Goal: Transaction & Acquisition: Obtain resource

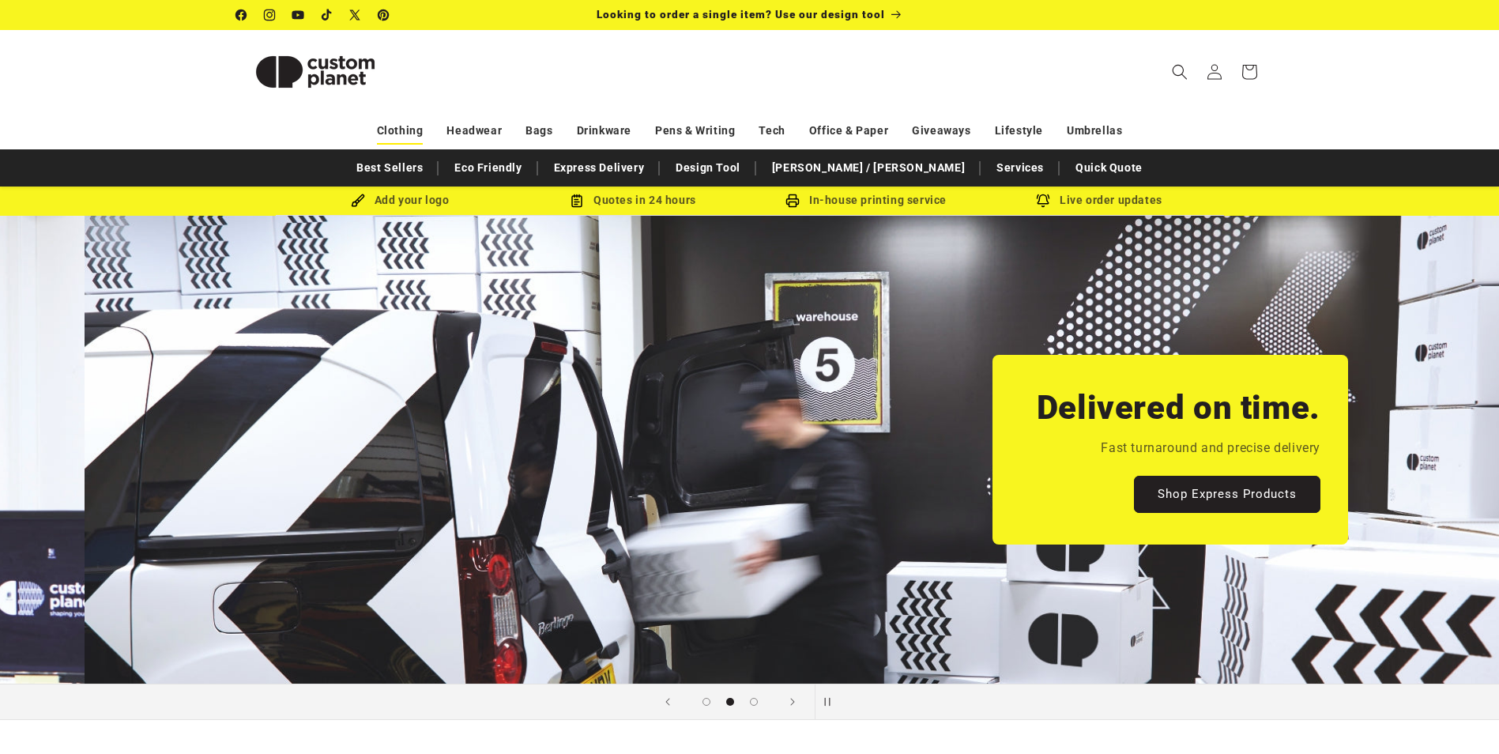
scroll to position [0, 1499]
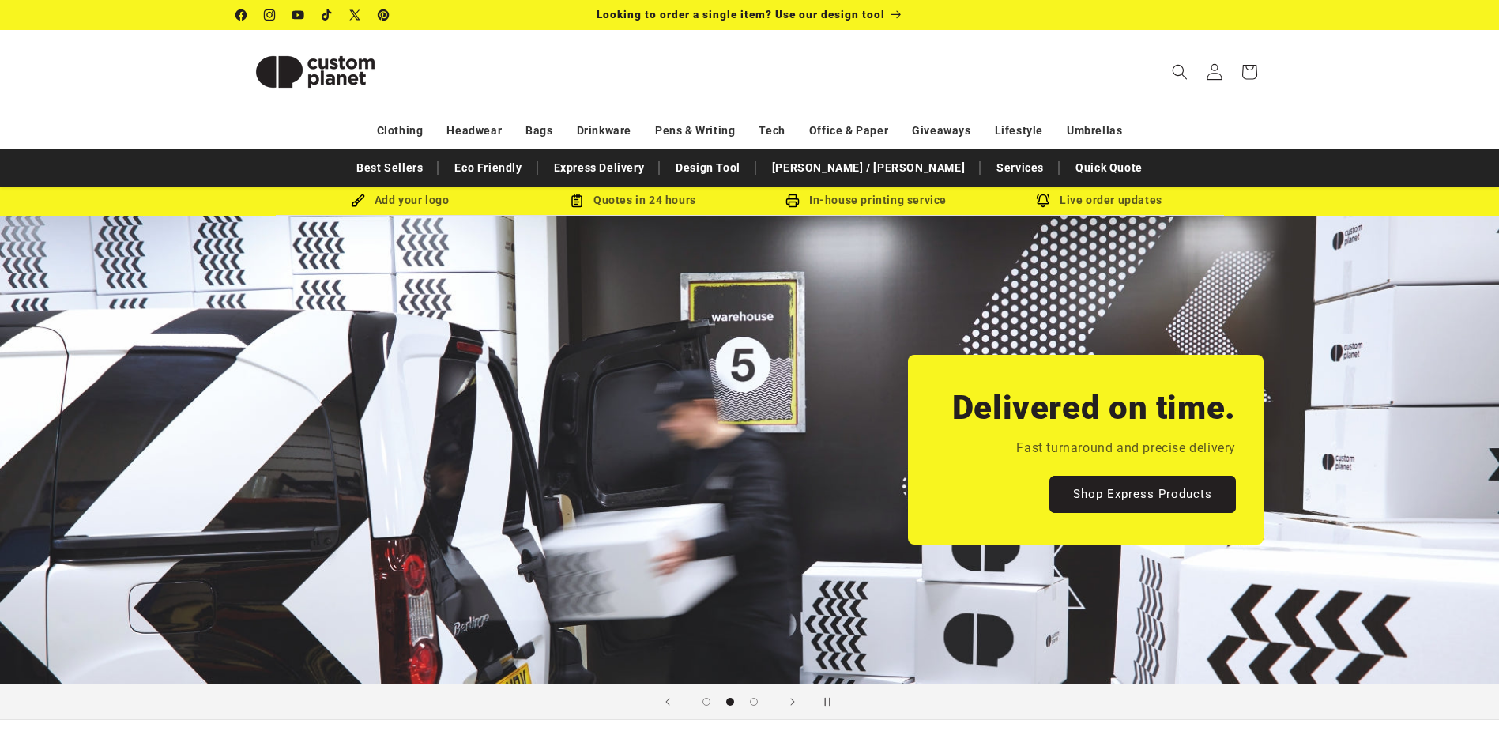
click at [1208, 70] on icon at bounding box center [1214, 71] width 17 height 17
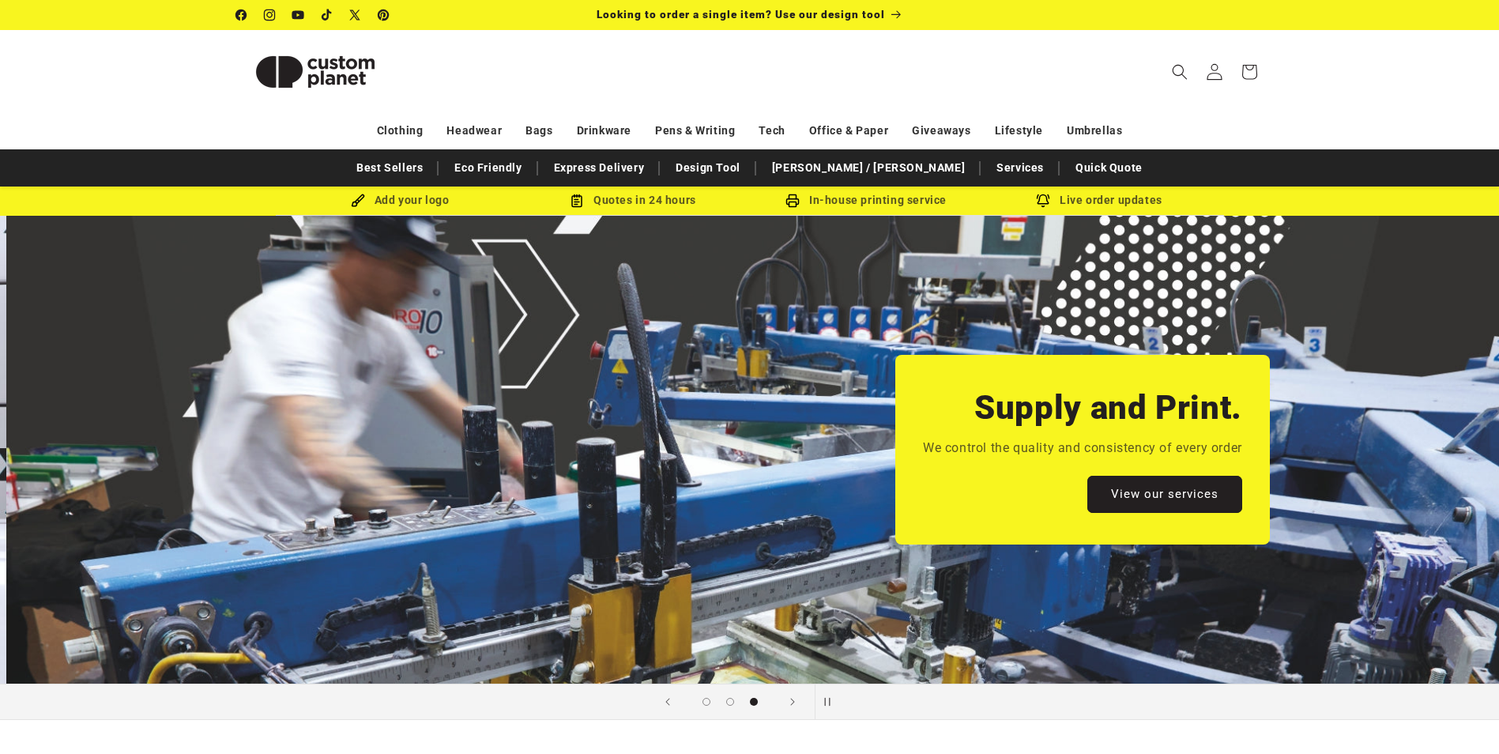
scroll to position [0, 2999]
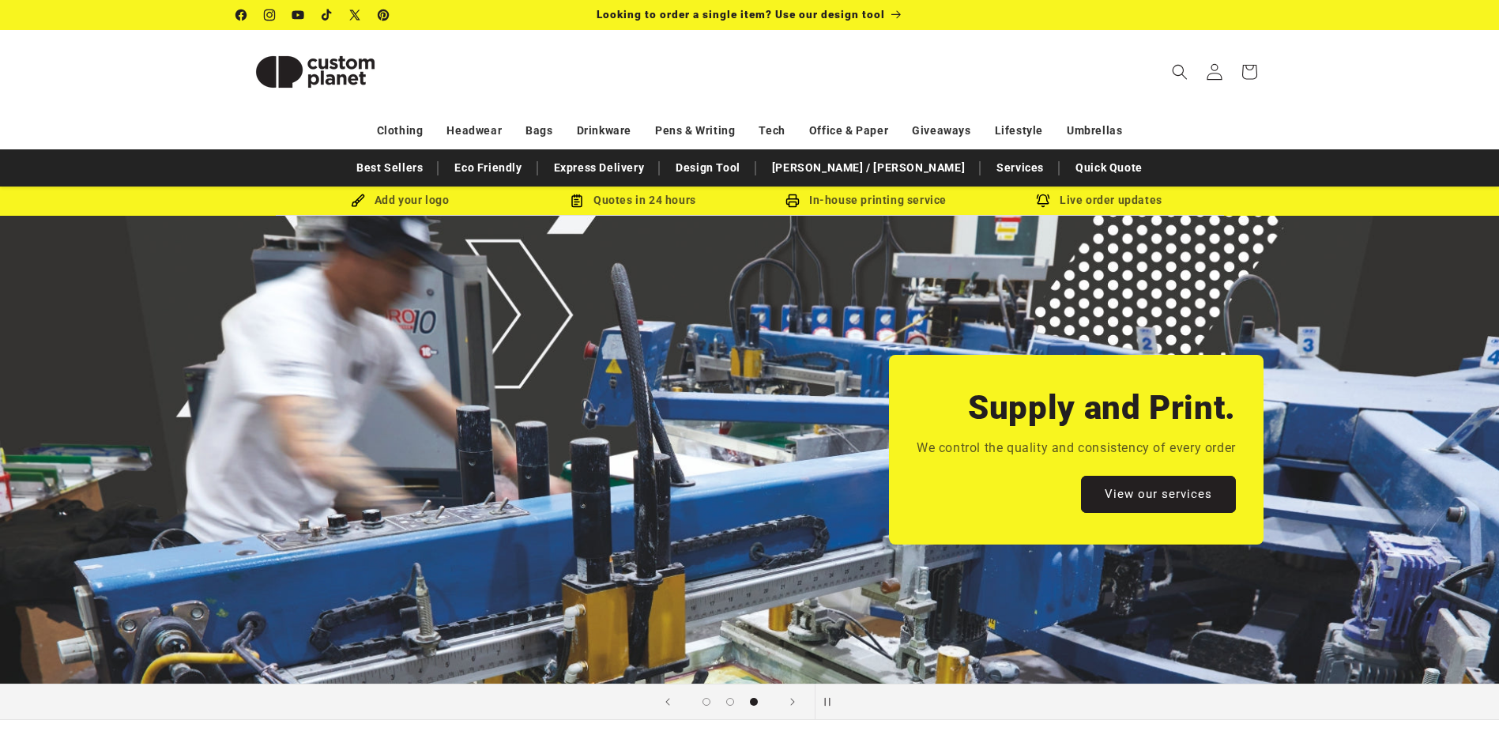
click at [1211, 70] on icon at bounding box center [1214, 71] width 17 height 17
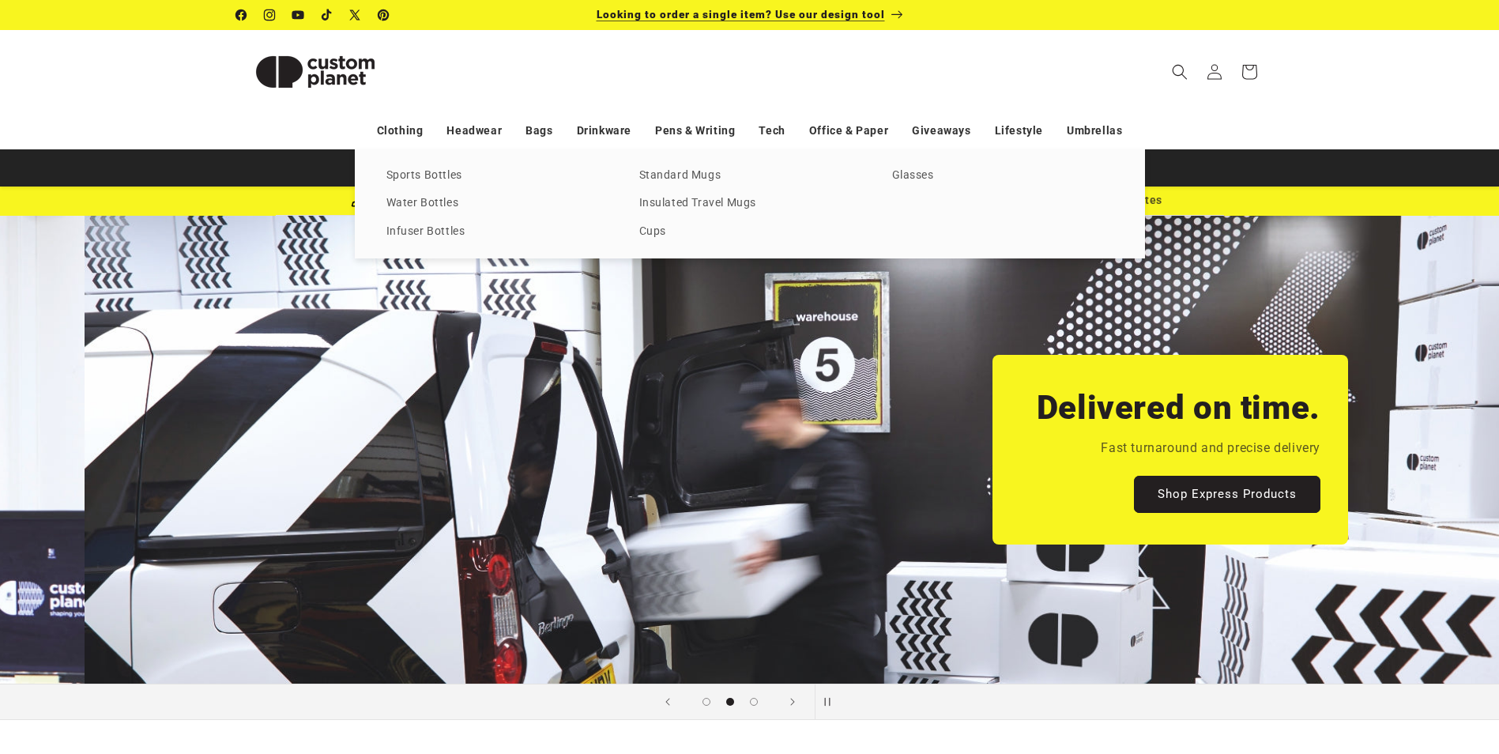
scroll to position [0, 1499]
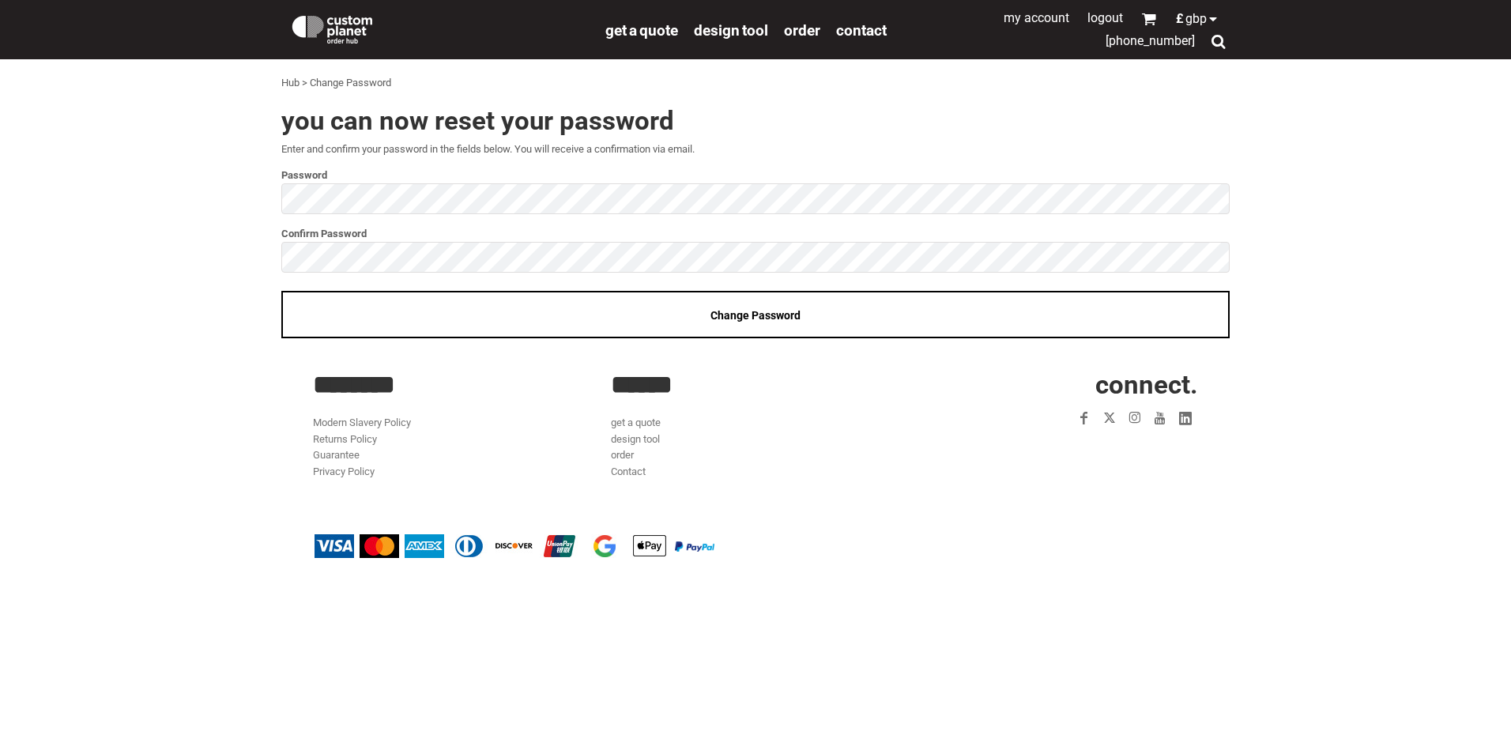
click at [688, 172] on label "Password" at bounding box center [755, 175] width 948 height 18
click at [276, 199] on div "You can now reset your password Enter and confirm your password in the fields b…" at bounding box center [751, 223] width 958 height 251
click at [270, 205] on div "You can now reset your password Enter and confirm your password in the fields b…" at bounding box center [755, 227] width 1492 height 241
click at [743, 319] on span "Change Password" at bounding box center [756, 315] width 90 height 13
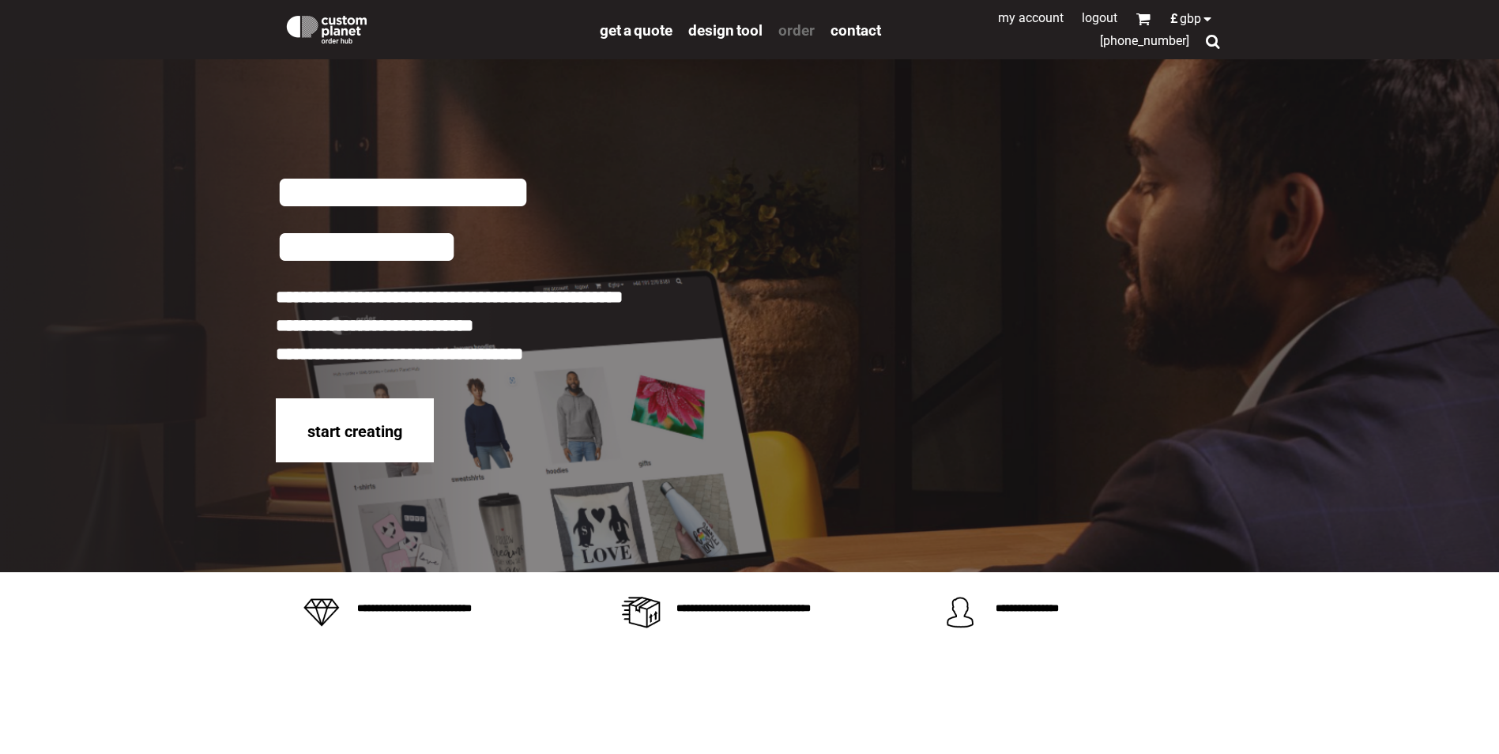
click at [803, 35] on span "order" at bounding box center [797, 30] width 36 height 18
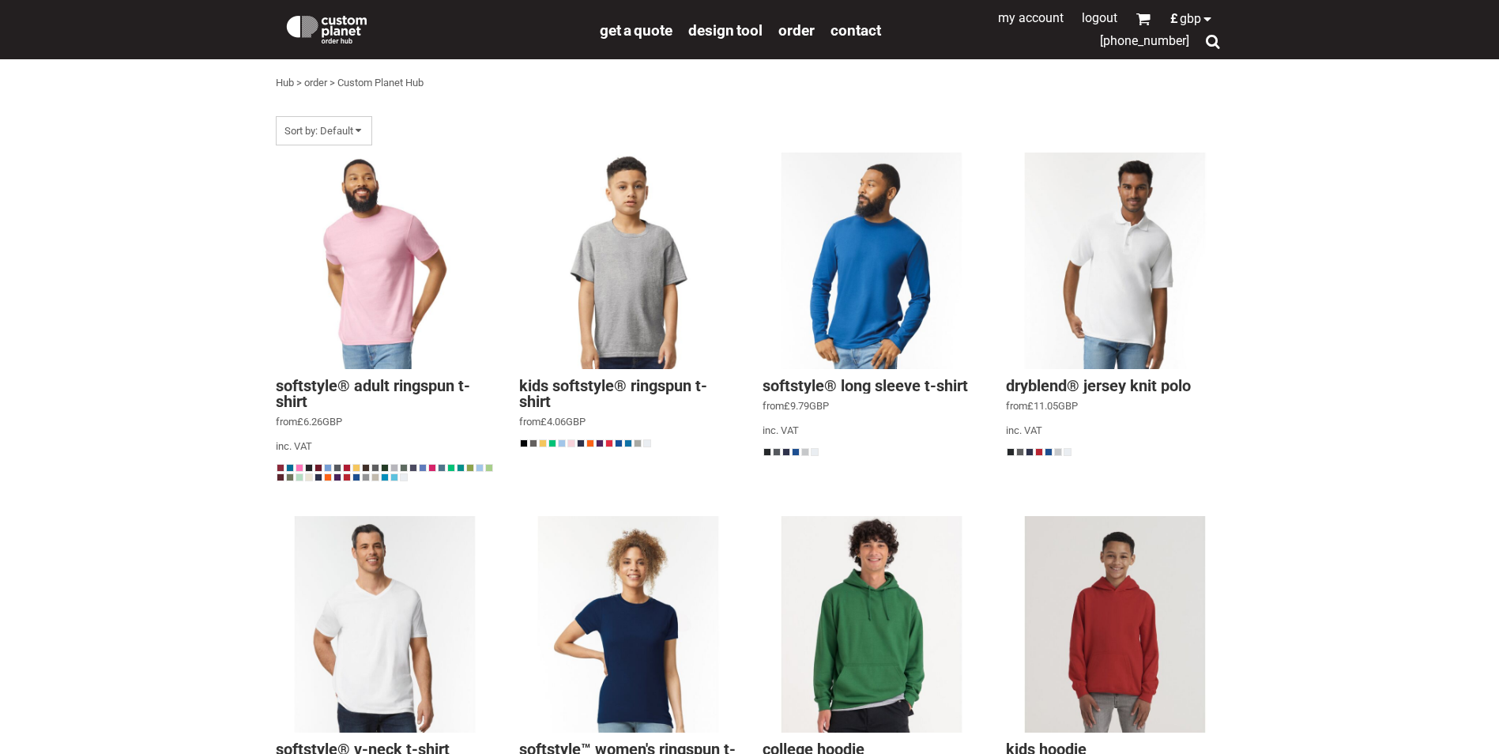
click at [1051, 21] on link "My Account" at bounding box center [1031, 17] width 66 height 15
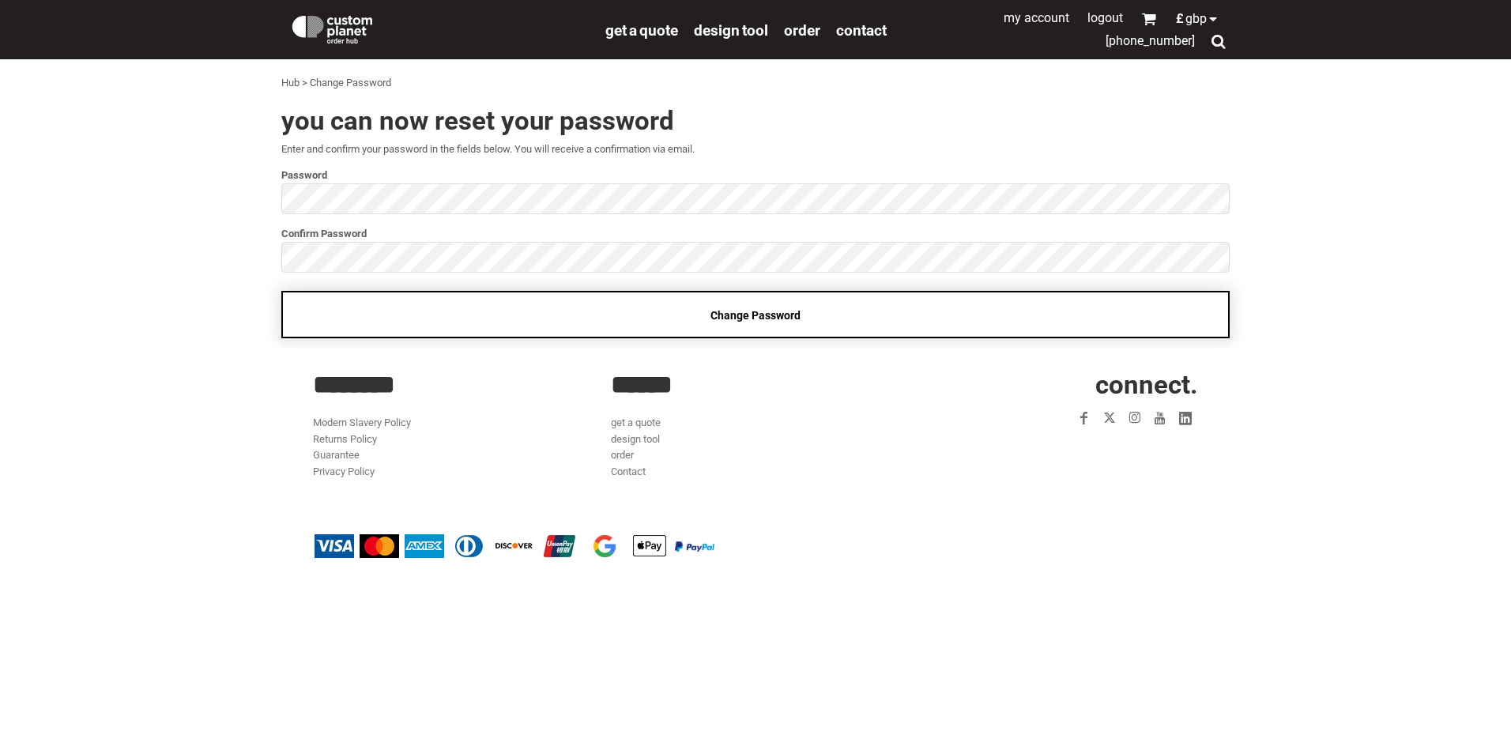
click at [763, 314] on span "Change Password" at bounding box center [756, 315] width 90 height 13
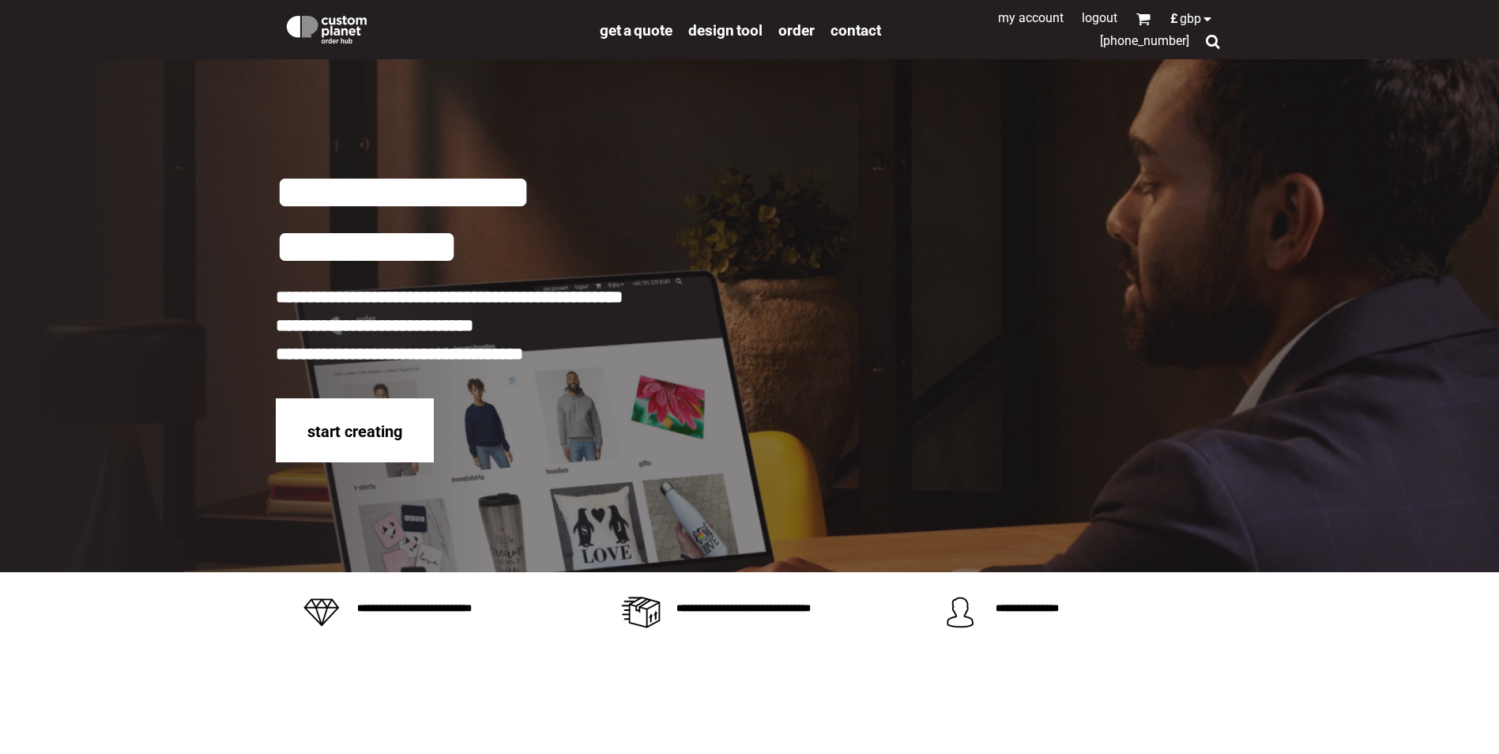
click at [1039, 17] on link "My Account" at bounding box center [1031, 17] width 66 height 15
click at [744, 31] on span "design tool" at bounding box center [725, 30] width 74 height 18
click at [813, 30] on span "order" at bounding box center [797, 30] width 36 height 18
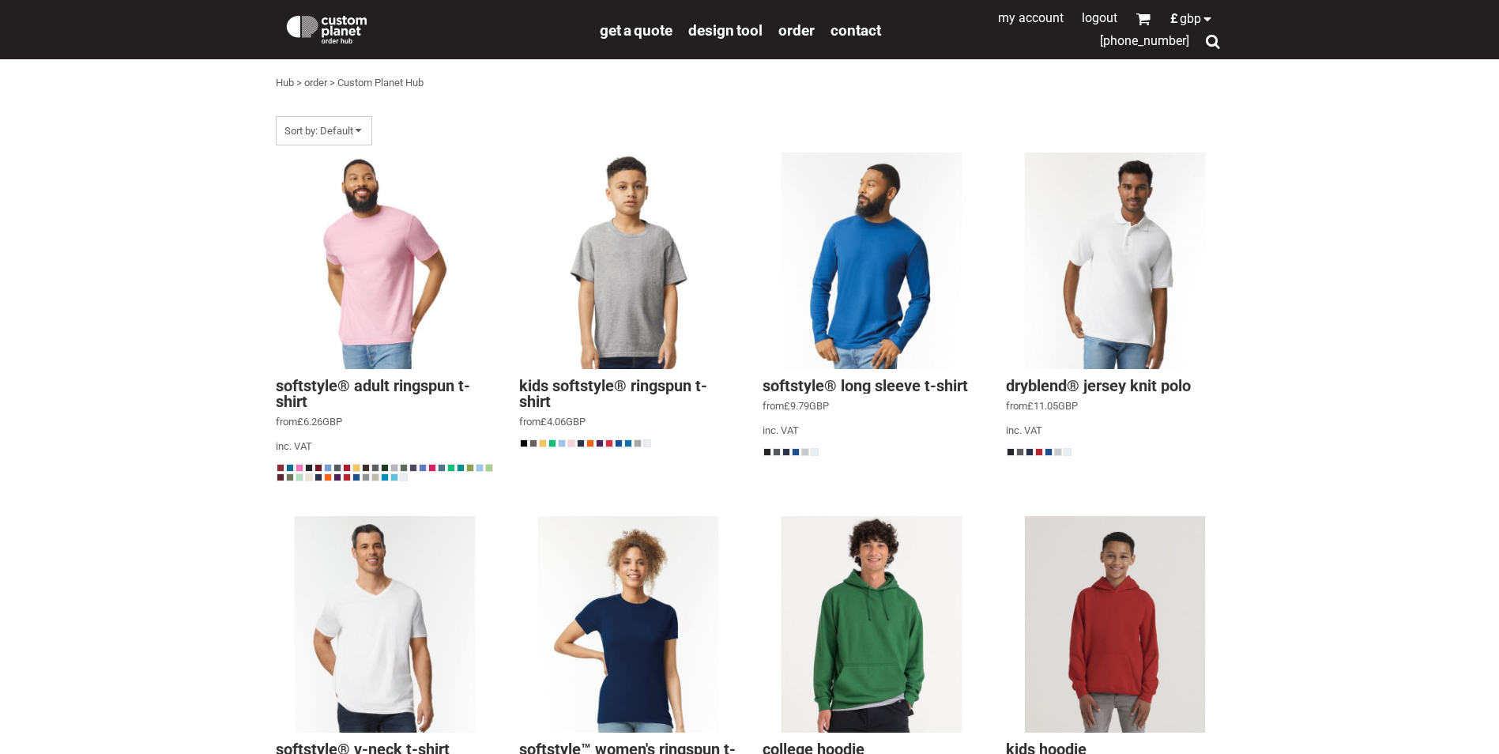
click at [1208, 42] on div at bounding box center [1212, 41] width 15 height 15
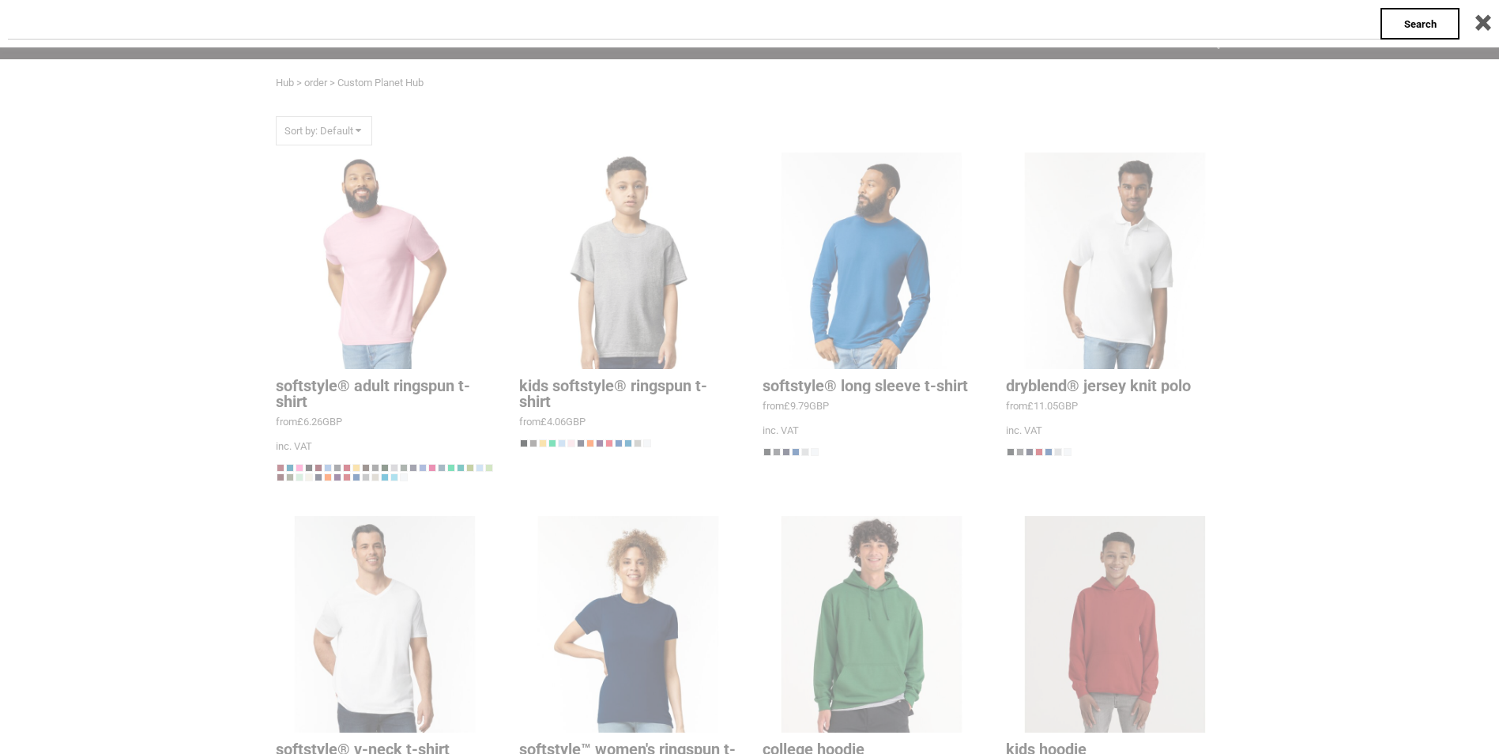
drag, startPoint x: 729, startPoint y: 17, endPoint x: 685, endPoint y: 42, distance: 49.9
click at [726, 17] on input "text" at bounding box center [694, 24] width 1373 height 32
type input "*****"
click at [1431, 22] on span "Search" at bounding box center [1421, 24] width 32 height 12
click at [469, 311] on div at bounding box center [749, 377] width 1499 height 754
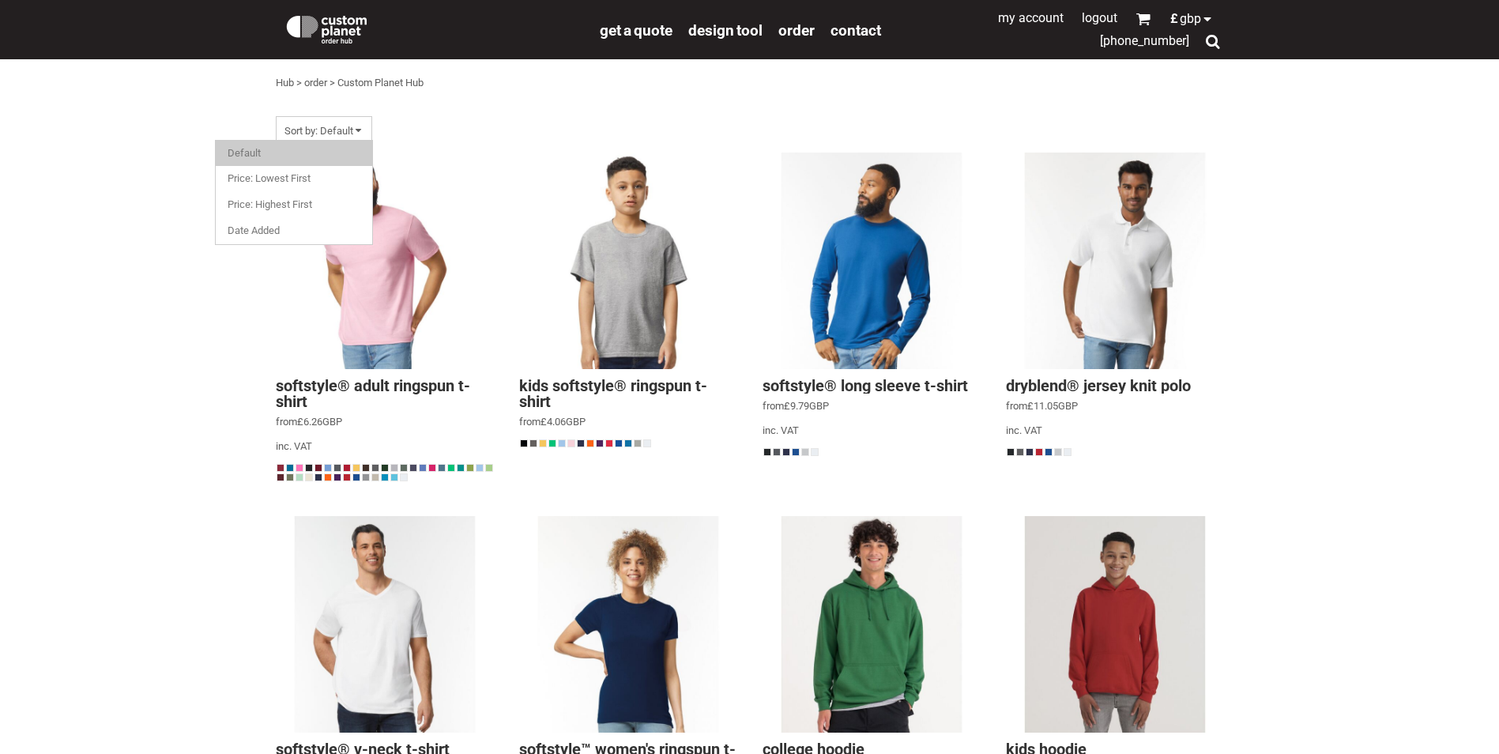
click at [349, 127] on span "Sort by: Default" at bounding box center [324, 130] width 96 height 29
click at [530, 125] on div "Sort by: Default" at bounding box center [442, 127] width 332 height 25
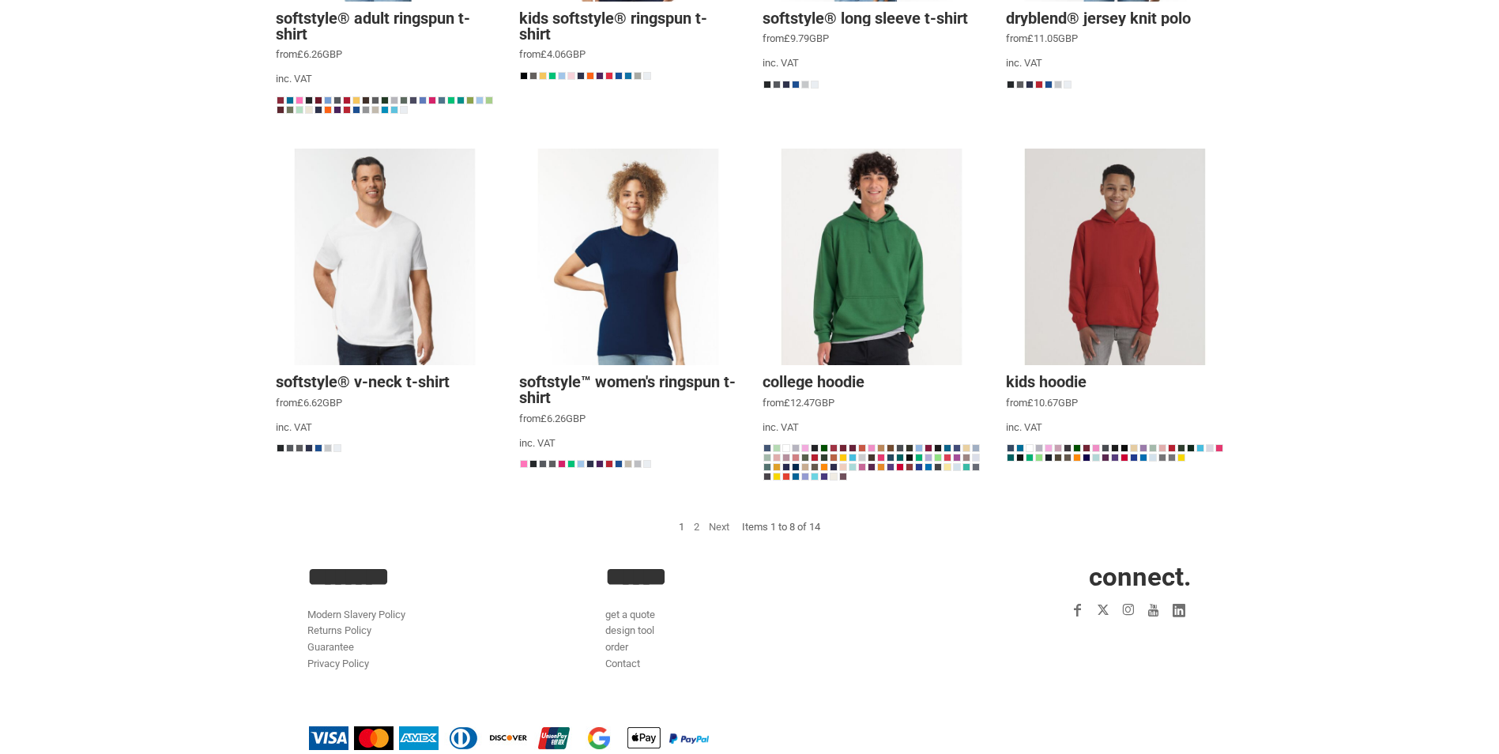
scroll to position [397, 0]
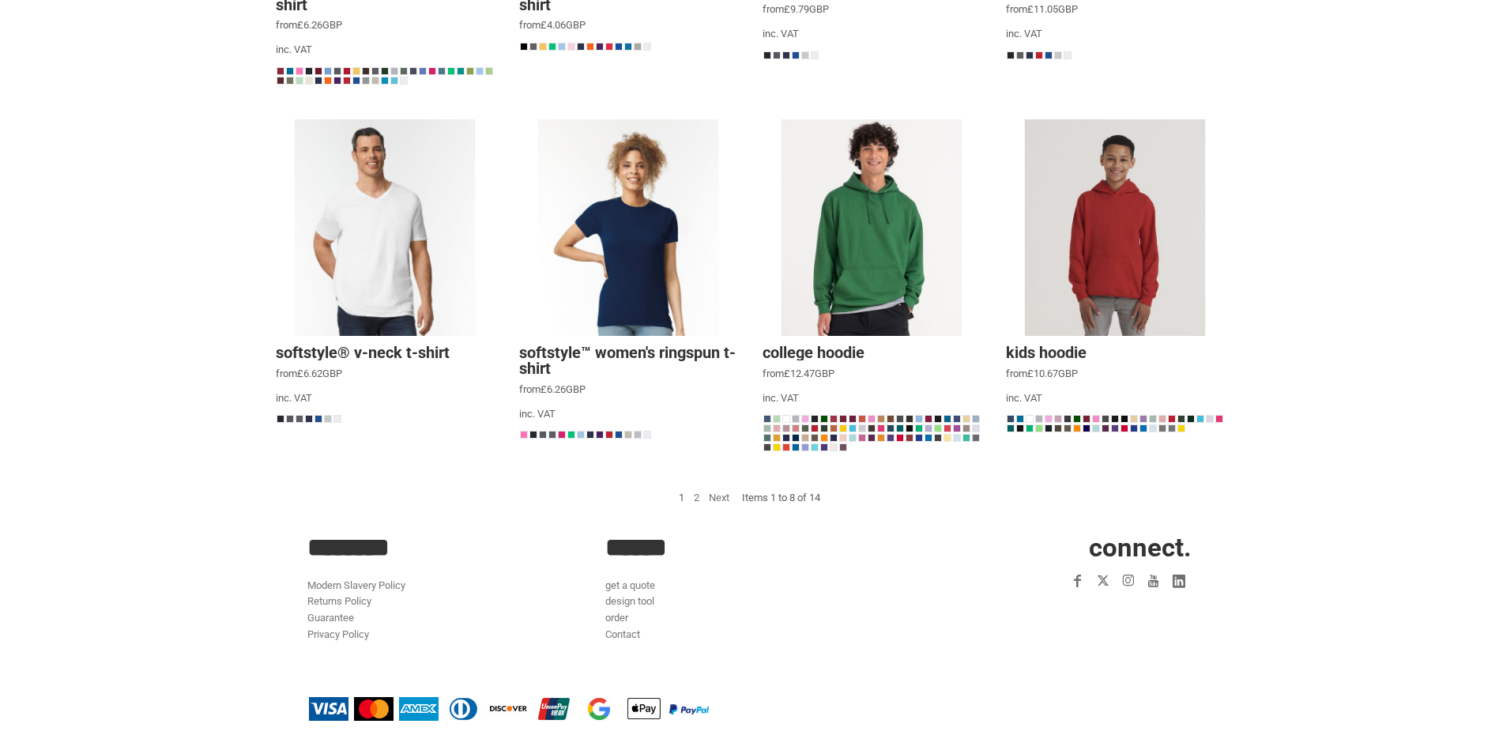
click at [718, 491] on li "Next" at bounding box center [719, 498] width 30 height 26
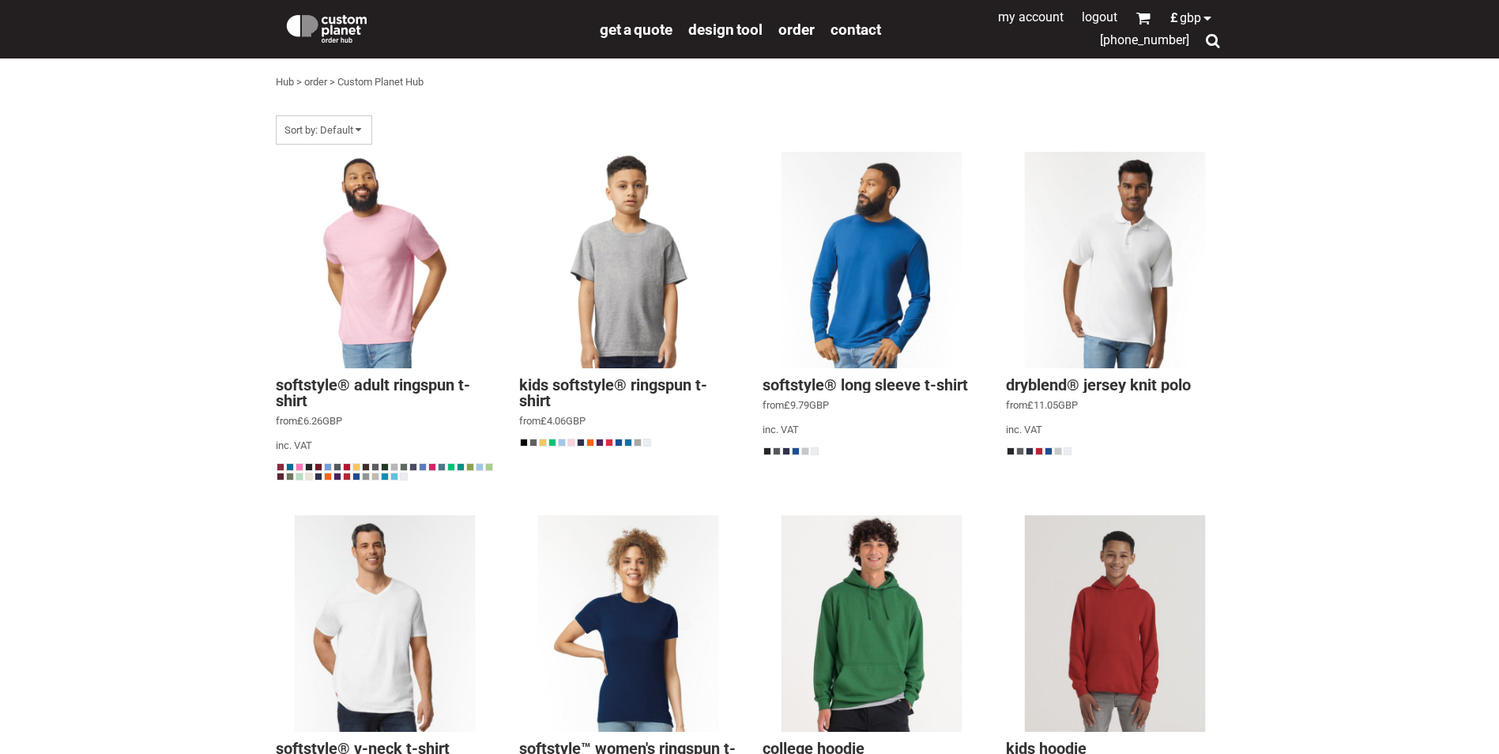
scroll to position [0, 0]
click at [793, 34] on span "order" at bounding box center [797, 30] width 36 height 18
click at [1206, 43] on div at bounding box center [1212, 41] width 15 height 15
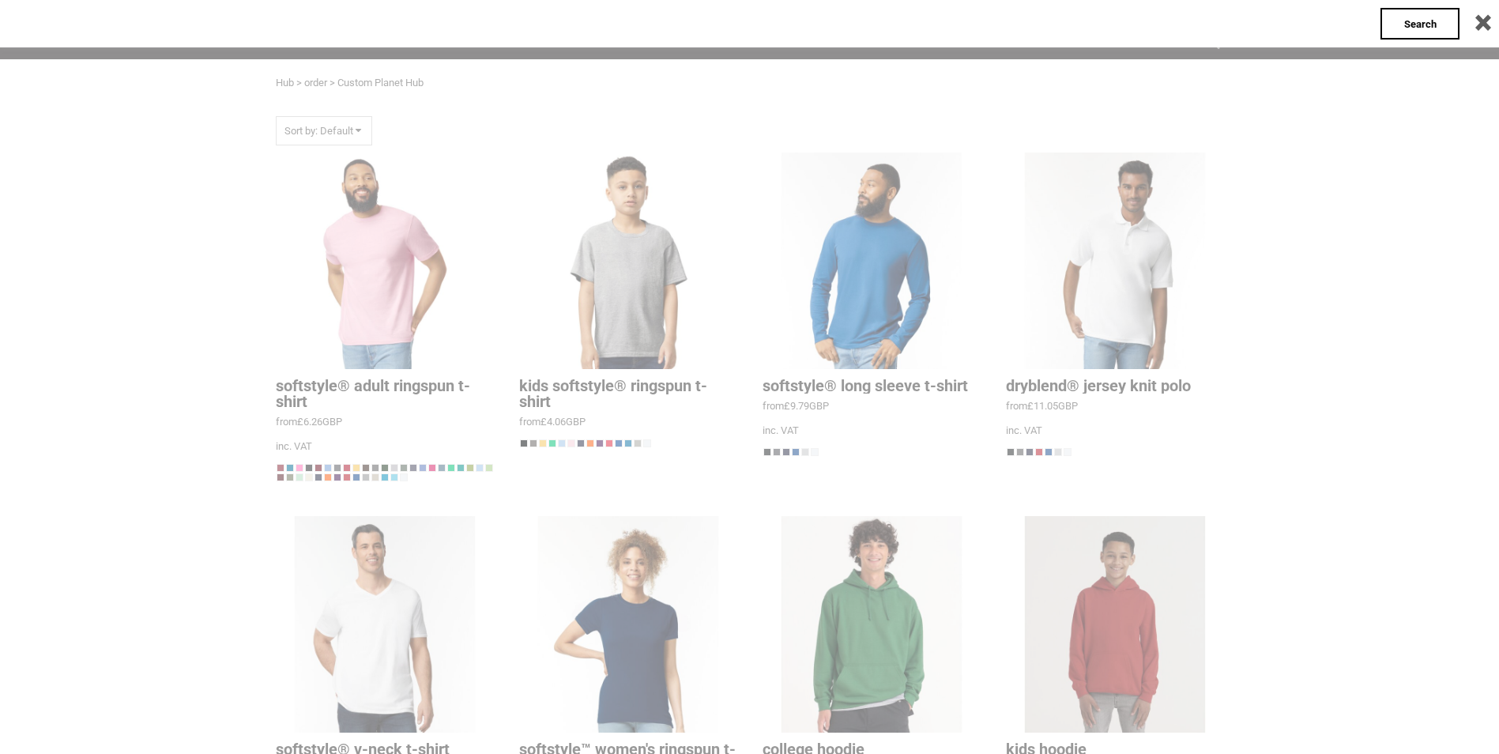
click at [1203, 40] on div "** Search" at bounding box center [749, 23] width 1499 height 47
click at [420, 28] on input "text" at bounding box center [694, 24] width 1373 height 32
type input "*******"
click input "**" at bounding box center [0, 0] width 0 height 0
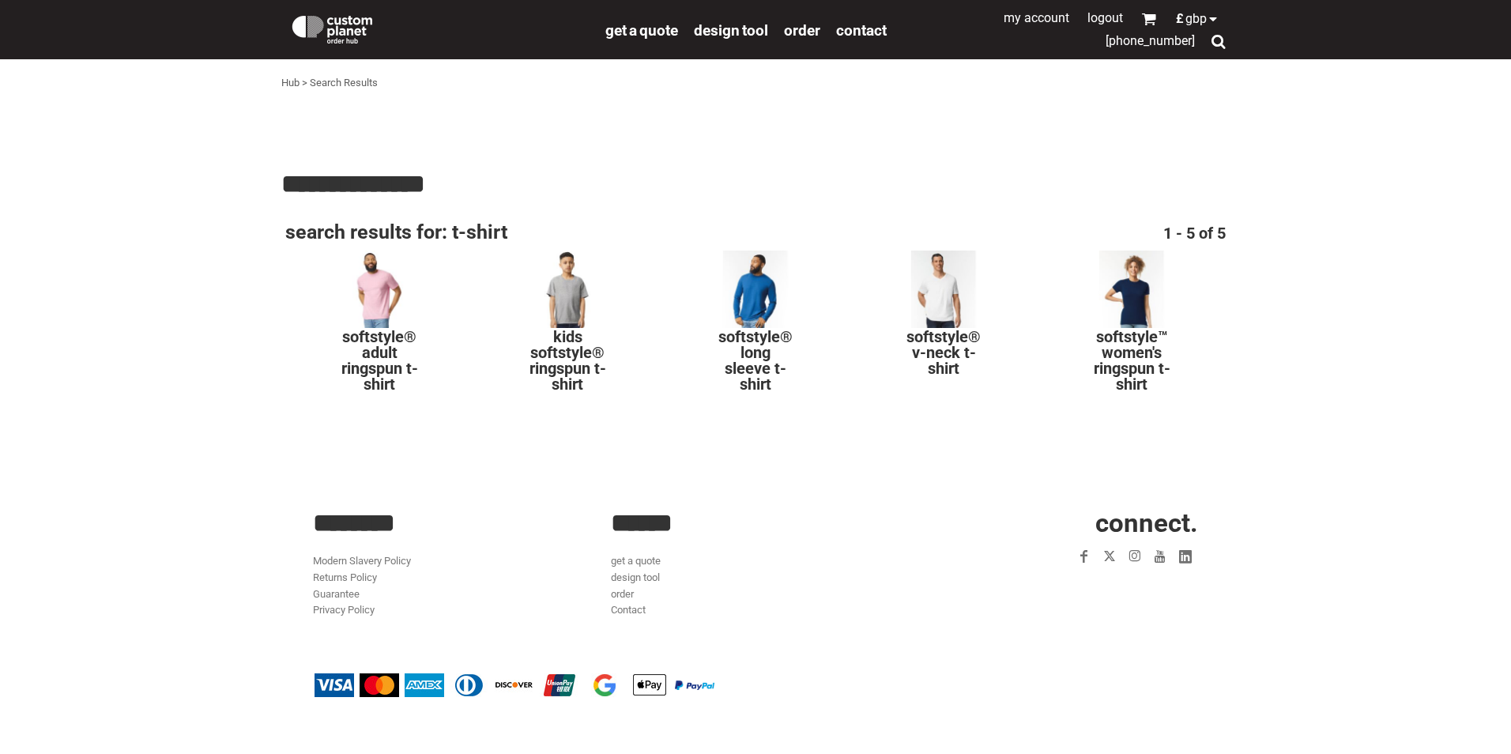
click at [379, 308] on div at bounding box center [379, 289] width 79 height 79
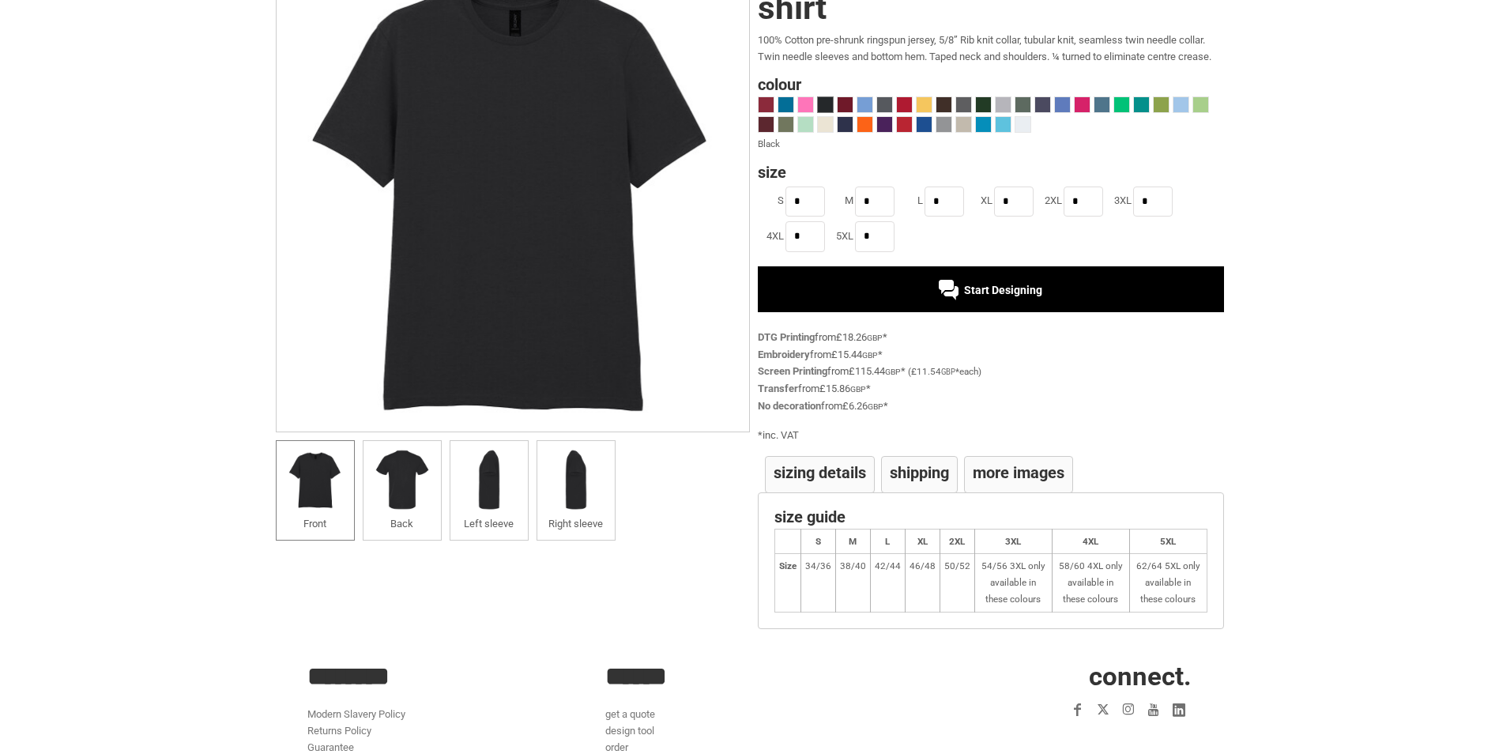
scroll to position [79, 0]
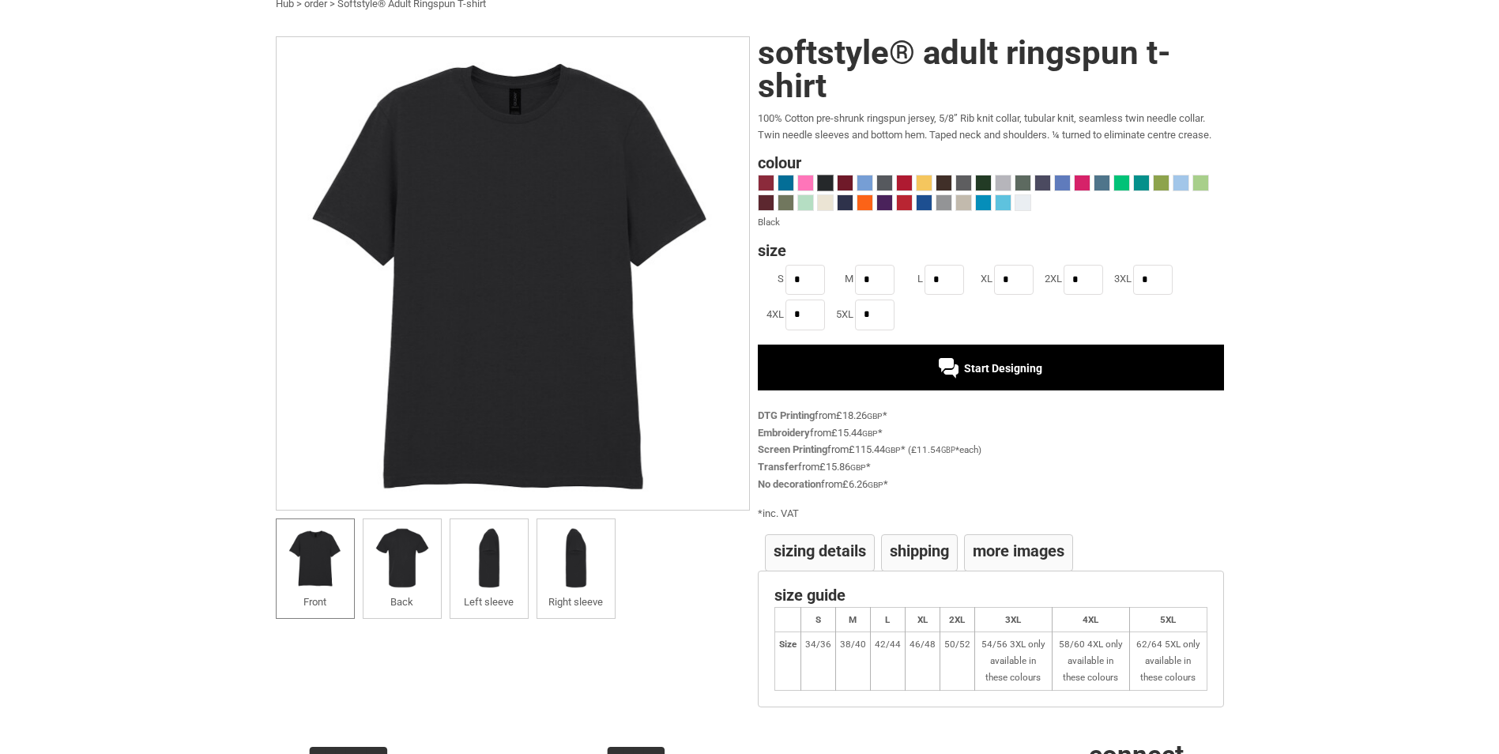
click at [828, 183] on span at bounding box center [825, 182] width 15 height 15
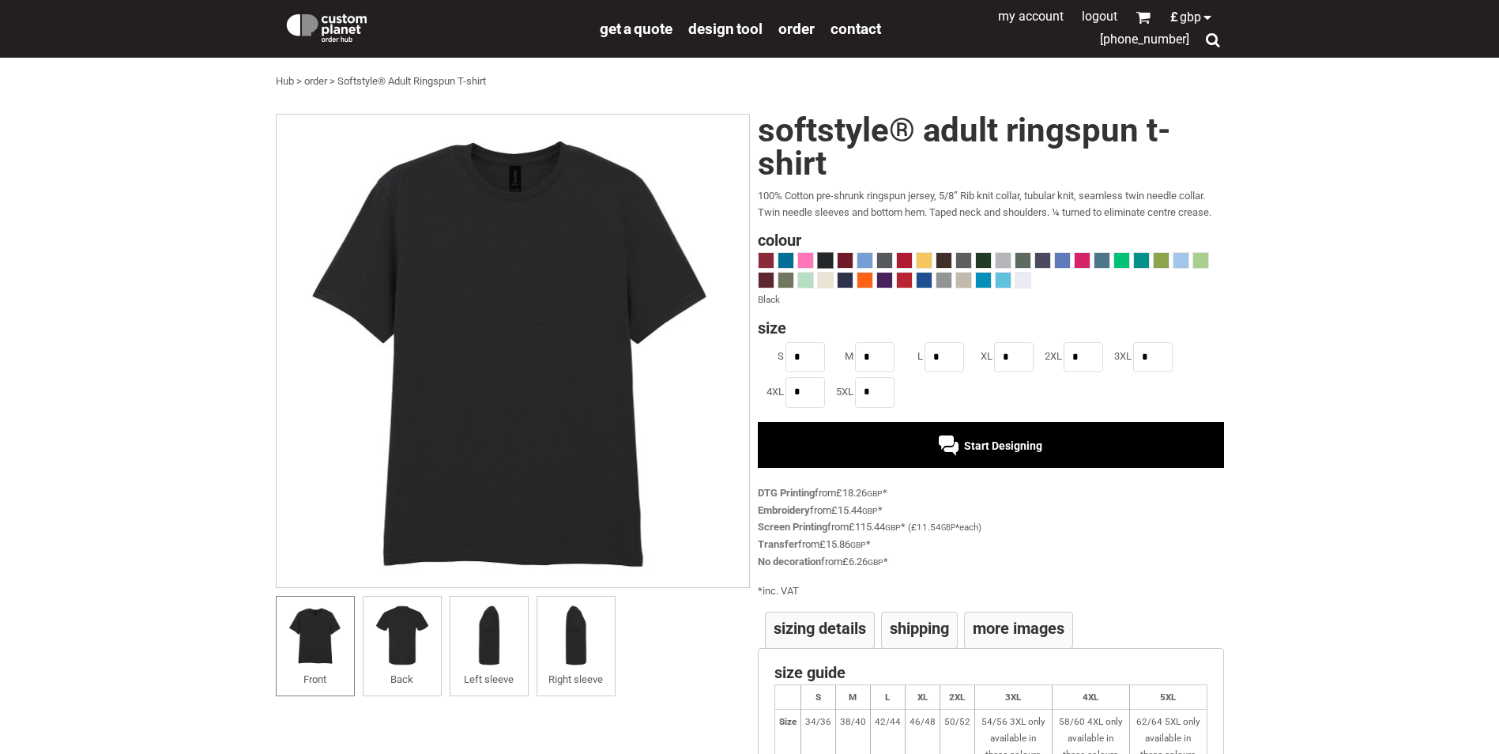
scroll to position [0, 0]
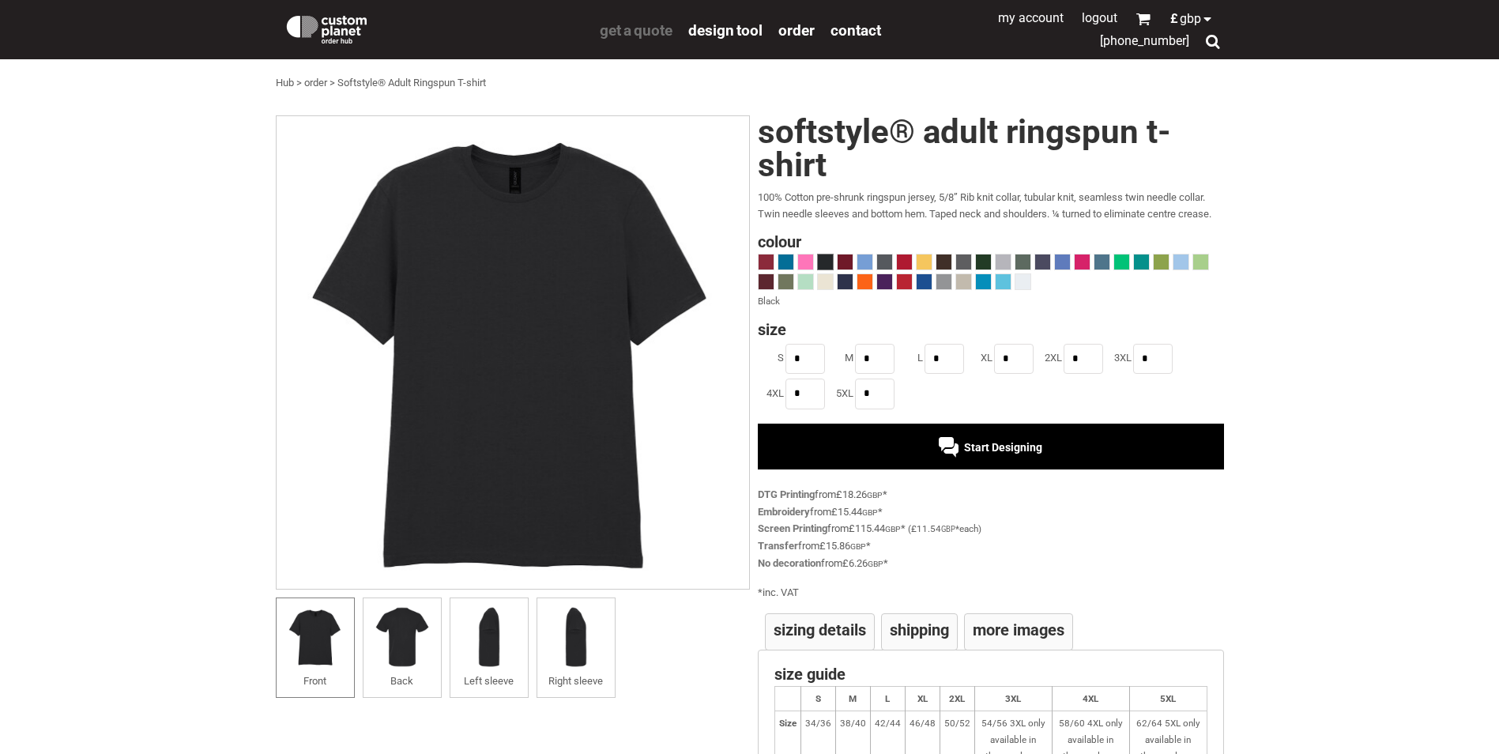
click at [639, 31] on span "get a quote" at bounding box center [636, 30] width 73 height 18
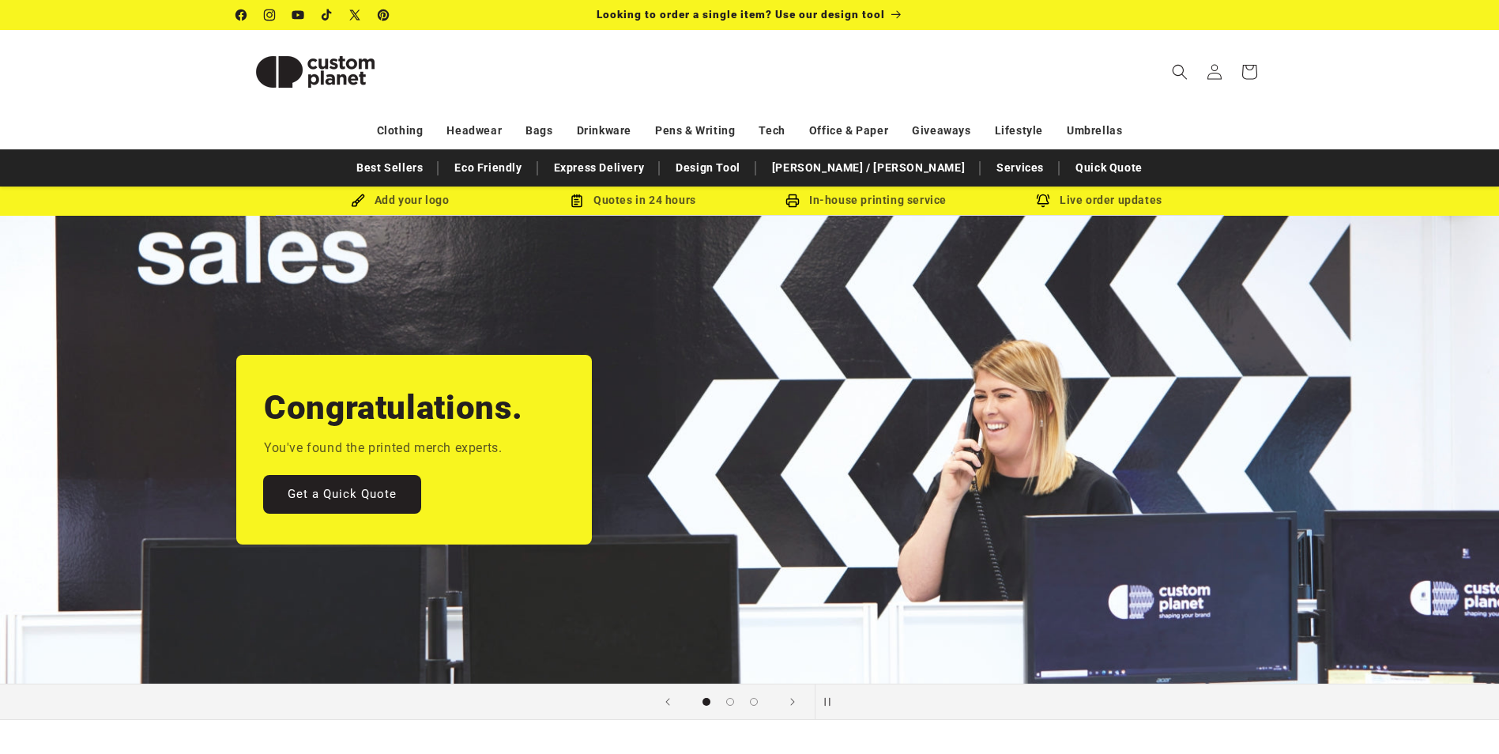
click at [373, 493] on link "Get a Quick Quote" at bounding box center [342, 494] width 156 height 37
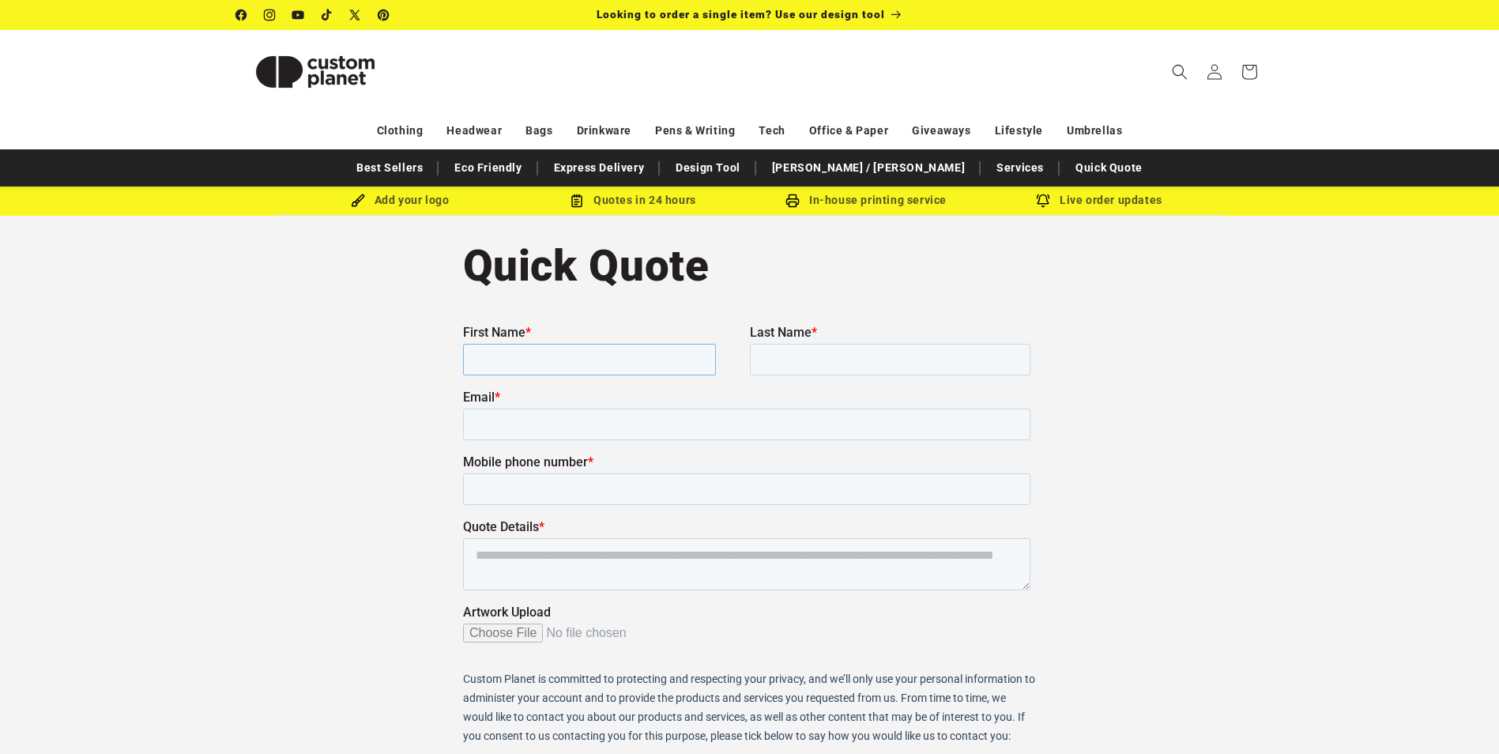
click at [515, 353] on input "First Name *" at bounding box center [588, 359] width 253 height 32
type input "*****"
type input "**********"
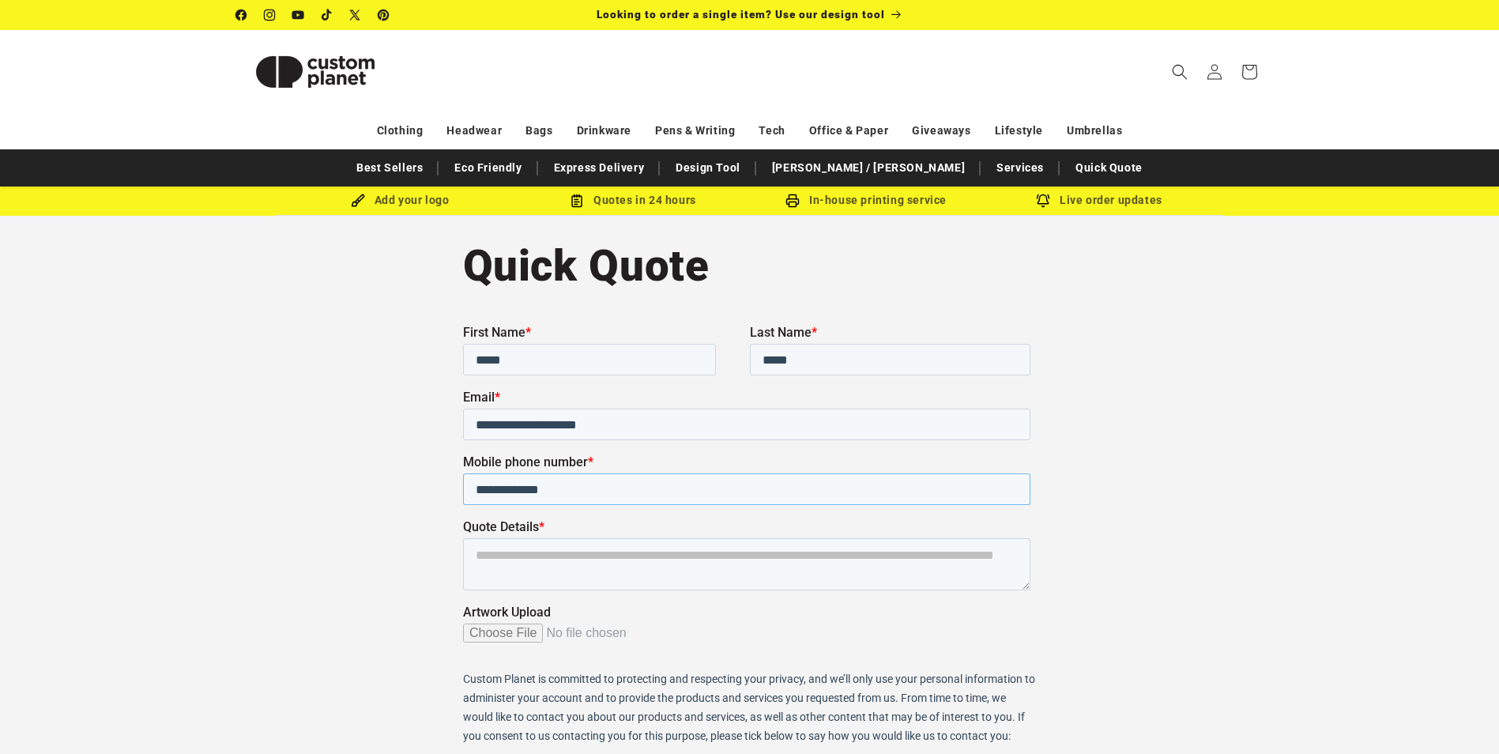
drag, startPoint x: 596, startPoint y: 493, endPoint x: 458, endPoint y: 478, distance: 138.3
click html "**********"
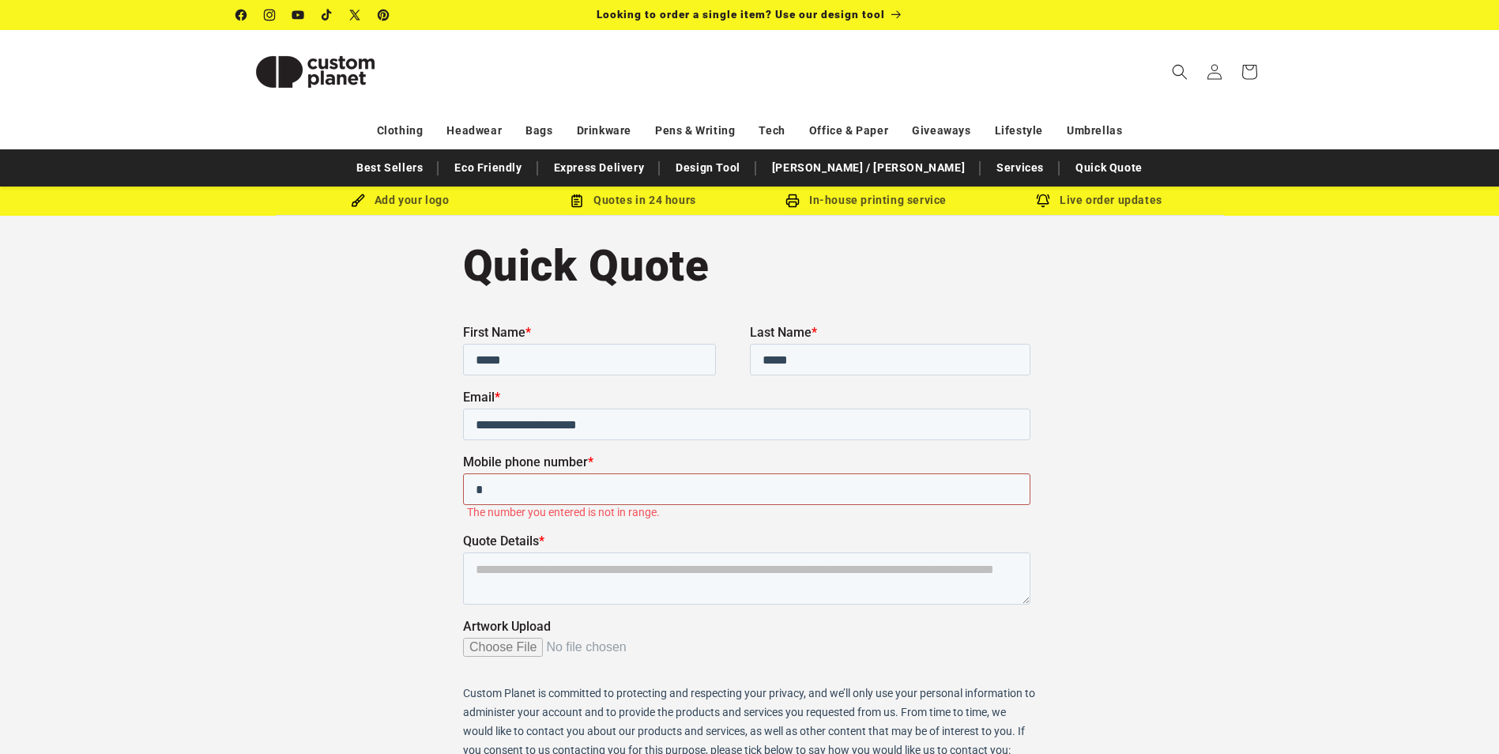
type input "**********"
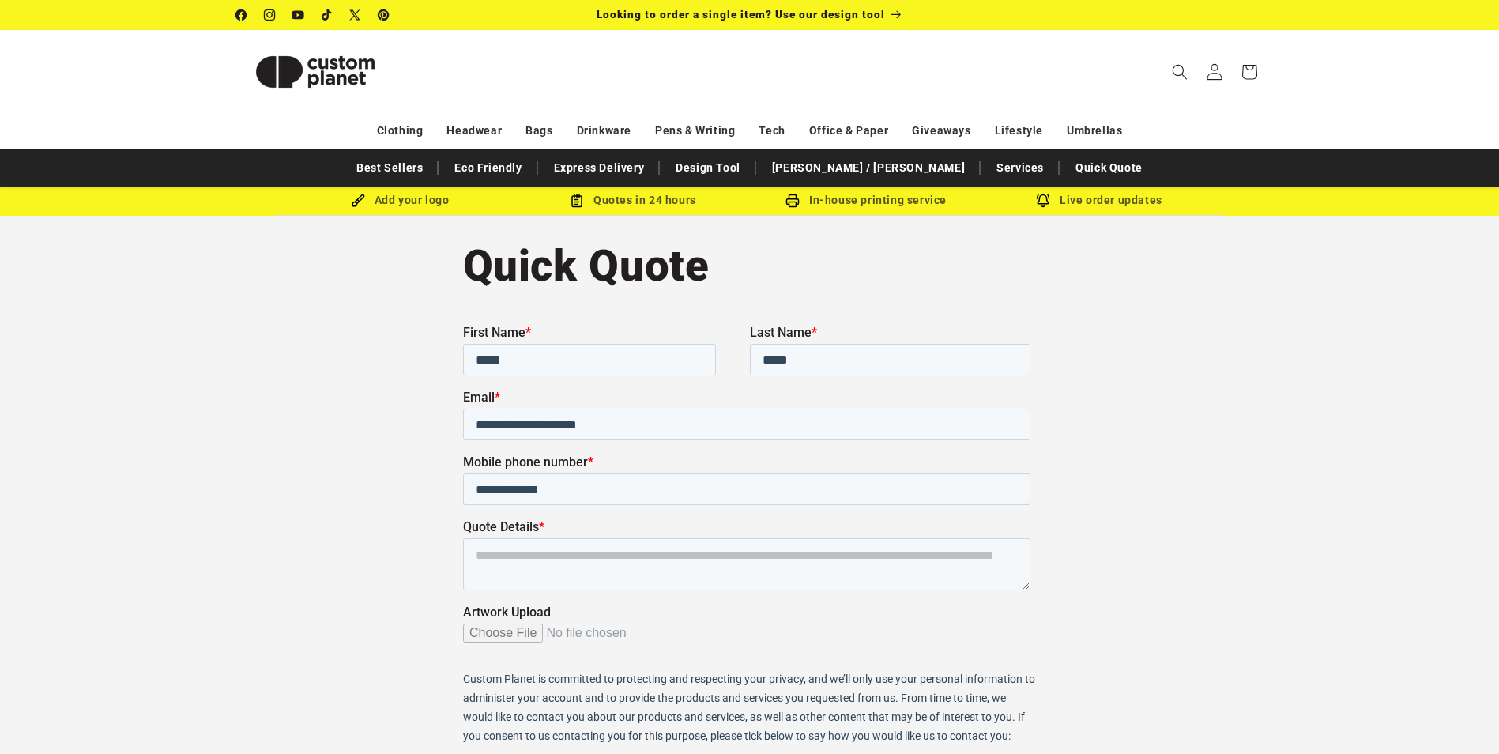
click at [1216, 73] on icon at bounding box center [1214, 71] width 17 height 17
